Goal: Information Seeking & Learning: Learn about a topic

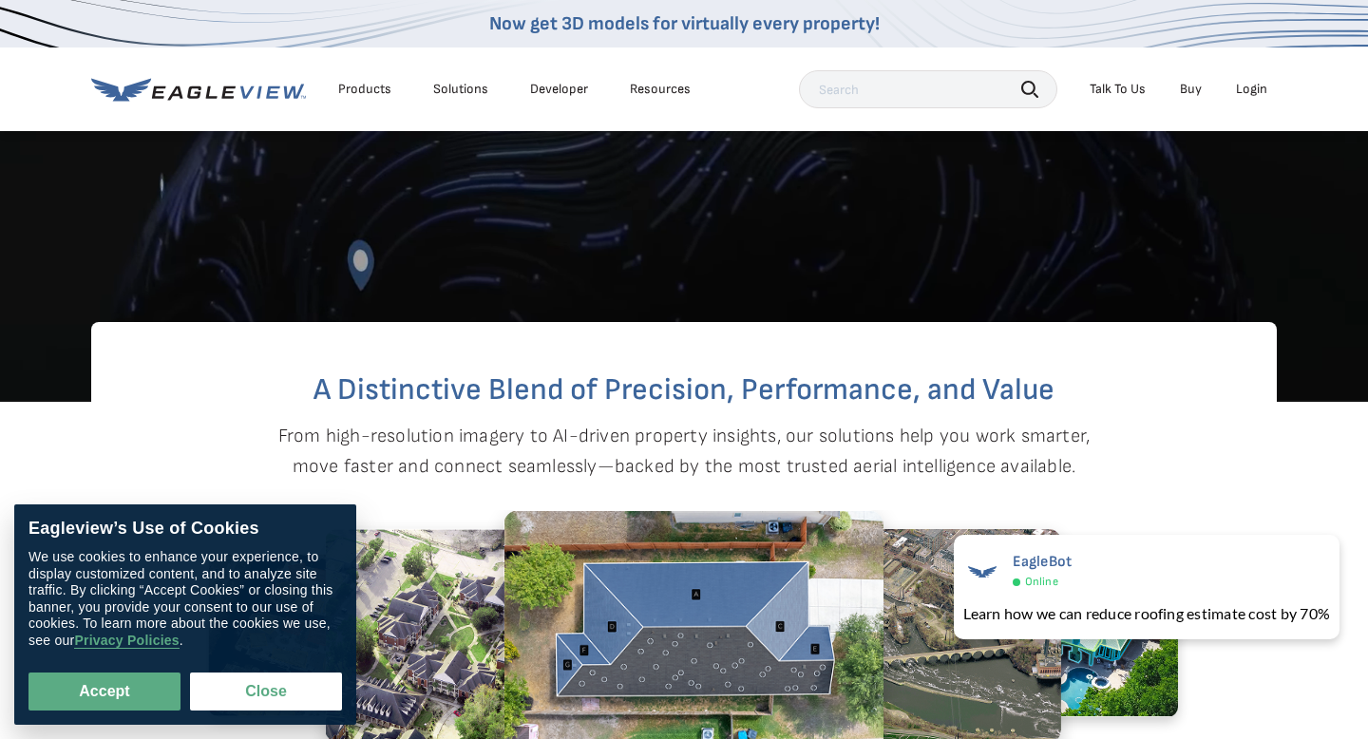
scroll to position [547, 0]
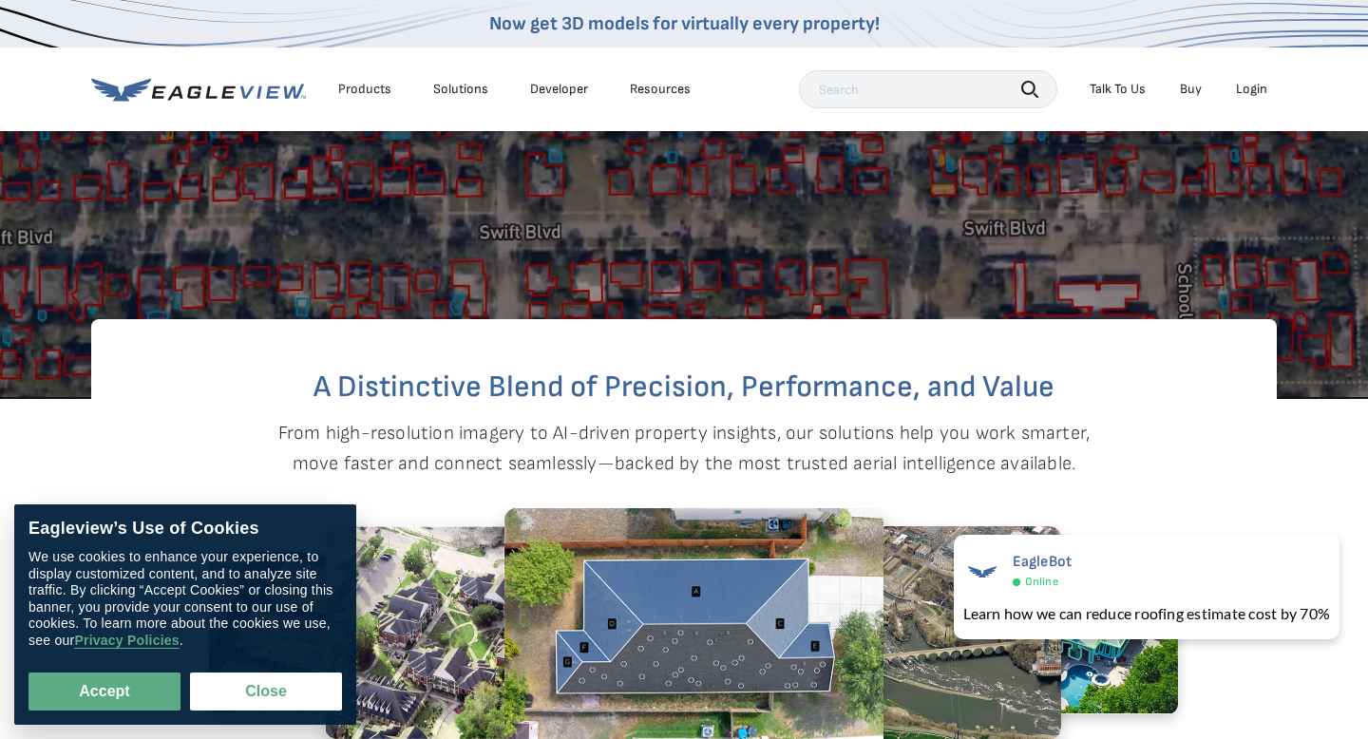
click at [356, 82] on div "Products" at bounding box center [364, 89] width 53 height 17
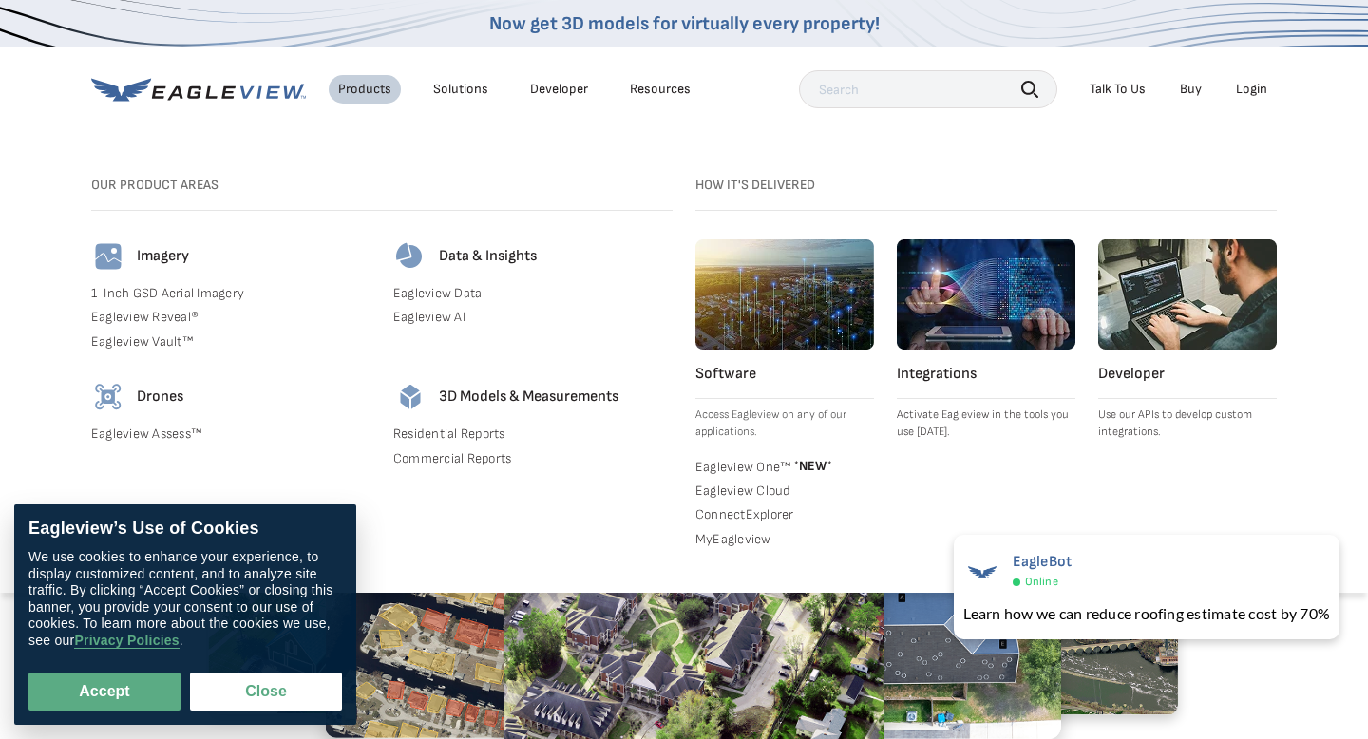
click at [162, 434] on link "Eagleview Assess™" at bounding box center [230, 434] width 279 height 17
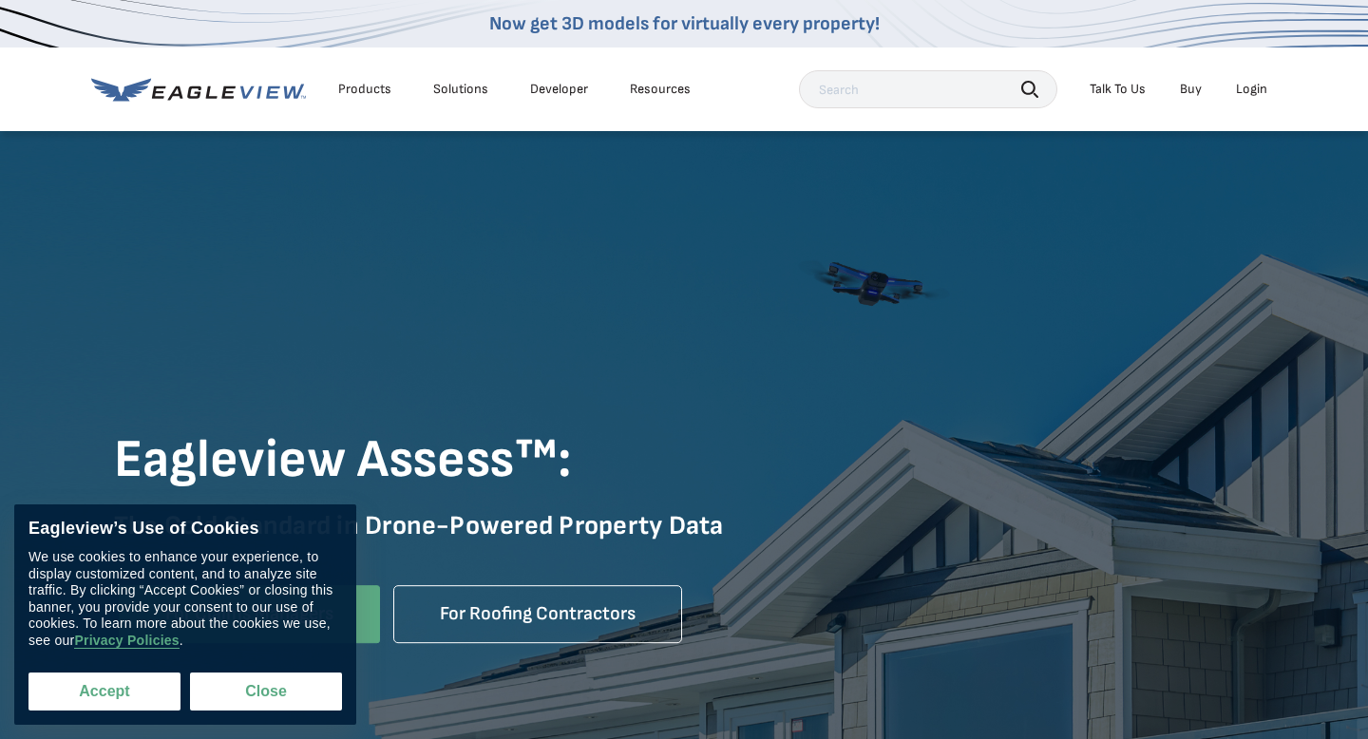
click at [114, 696] on button "Accept" at bounding box center [104, 692] width 152 height 38
checkbox input "true"
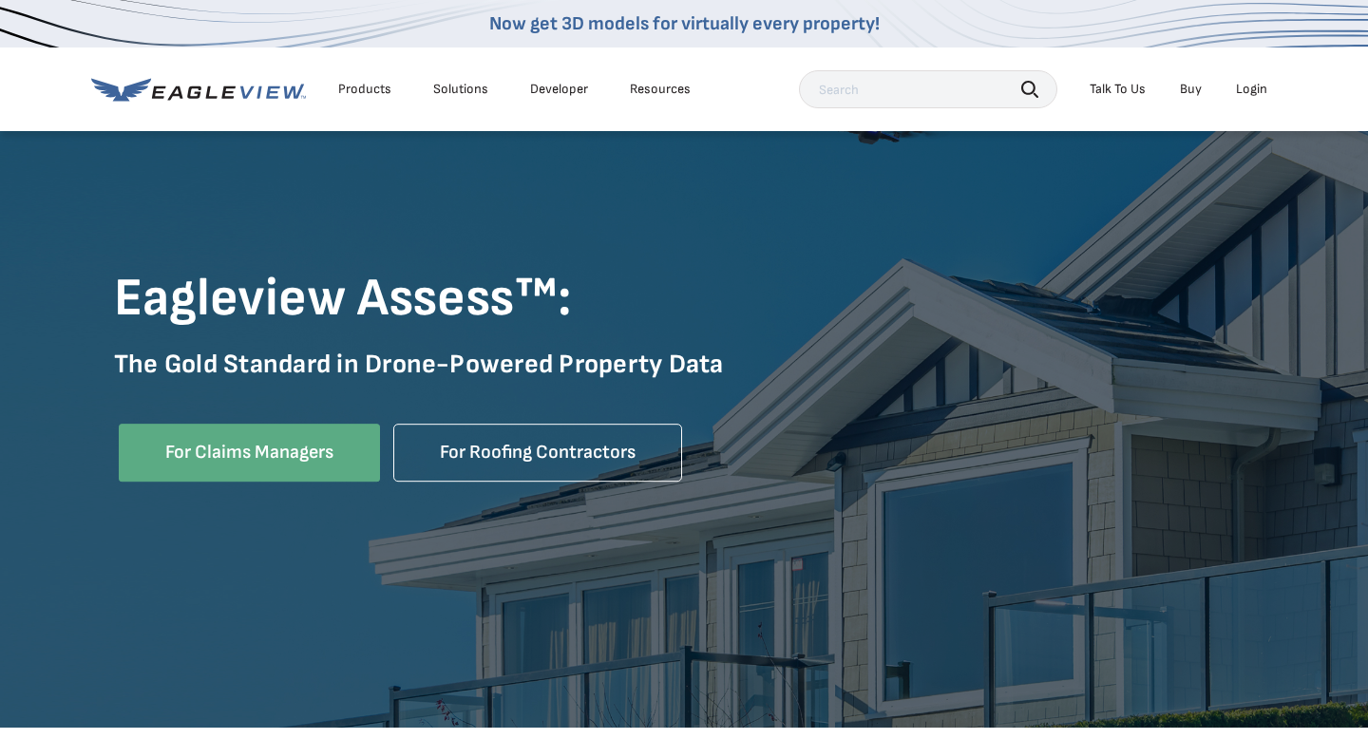
scroll to position [171, 0]
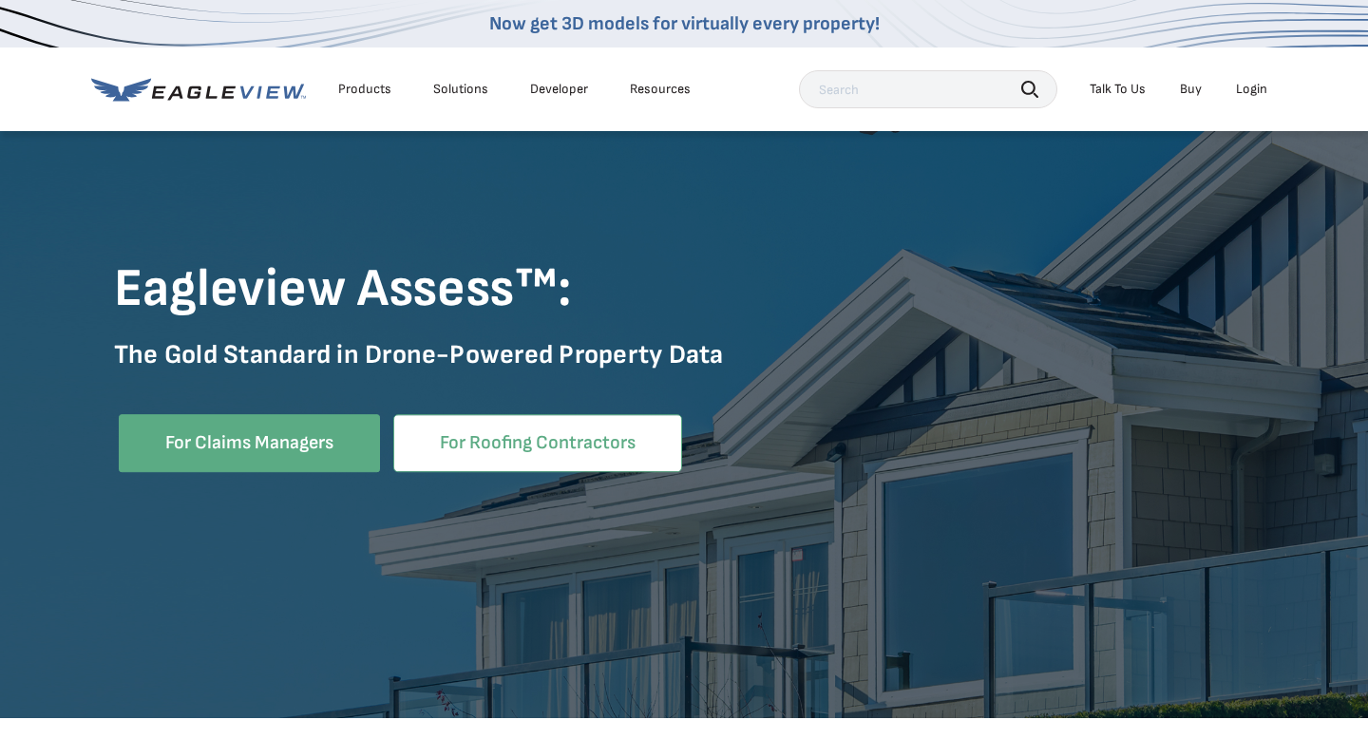
click at [537, 459] on link "For Roofing Contractors" at bounding box center [537, 443] width 289 height 58
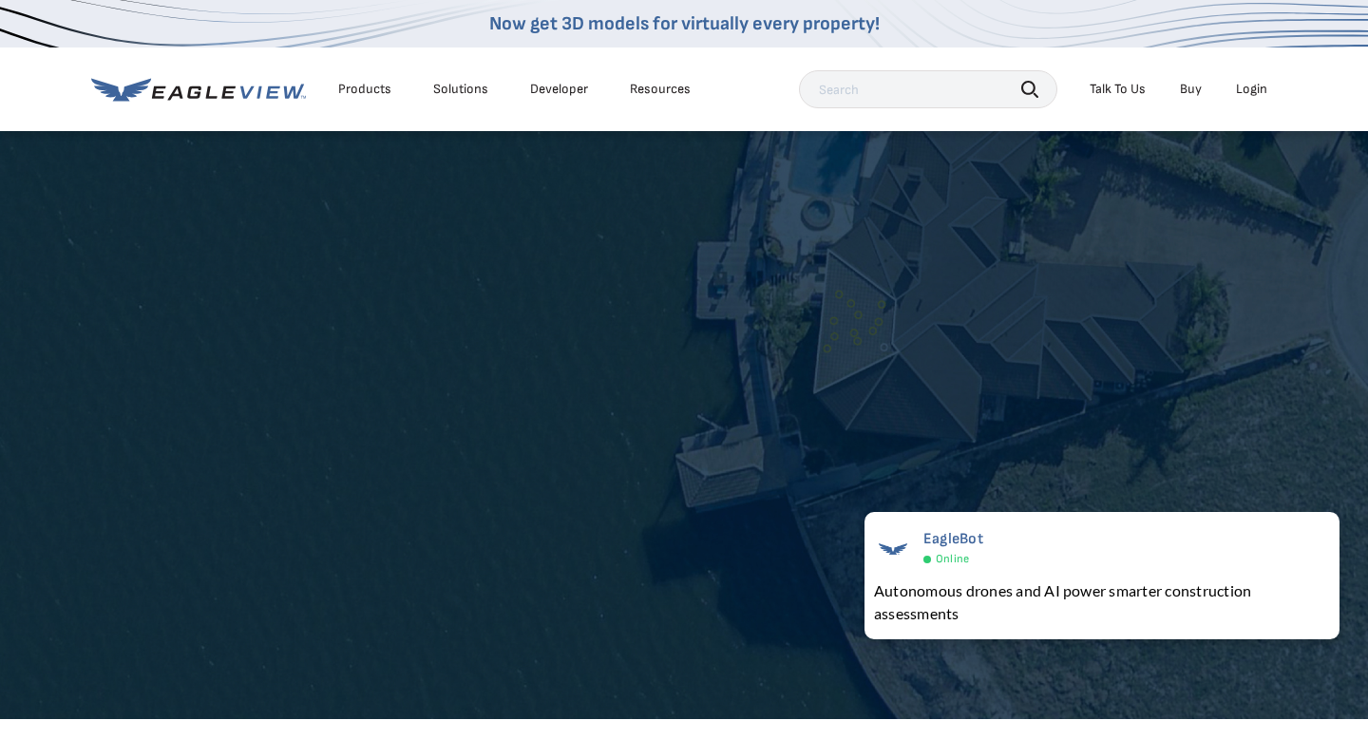
scroll to position [3747, 0]
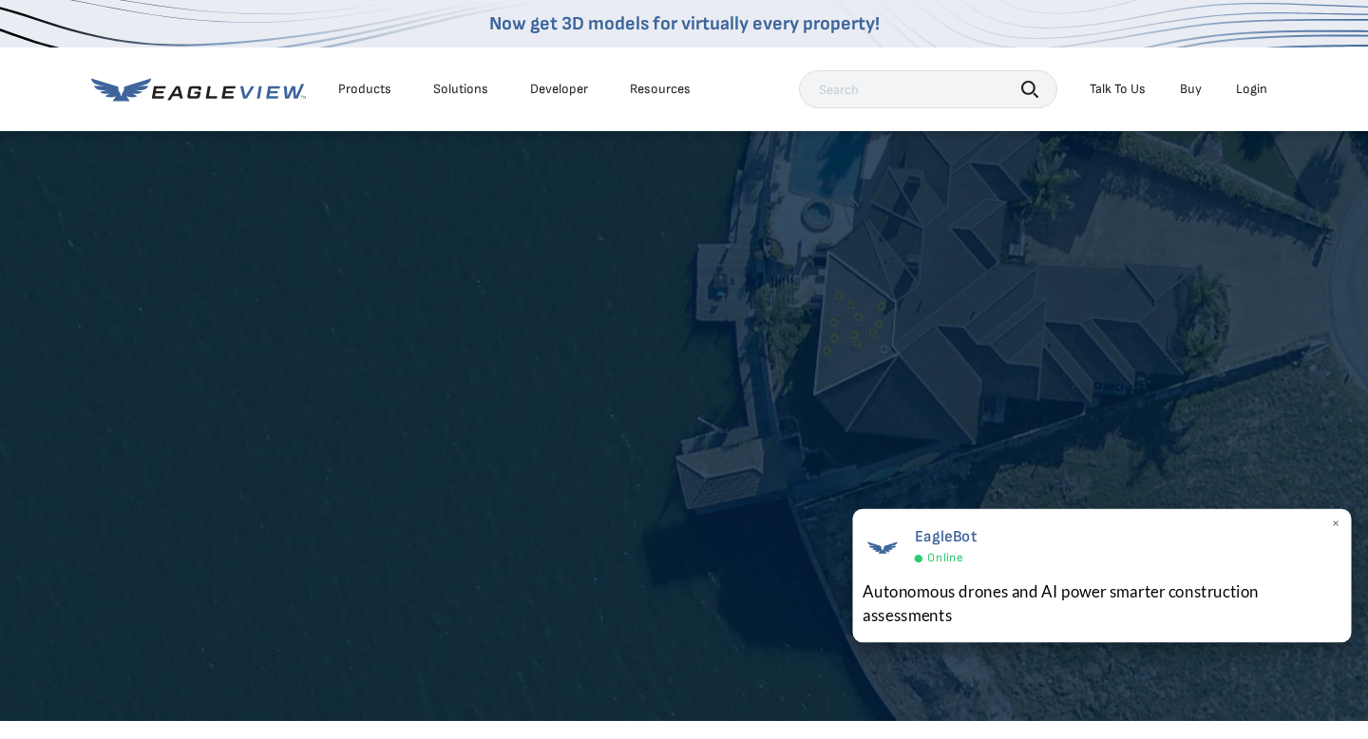
click at [1337, 522] on span "×" at bounding box center [1336, 524] width 10 height 20
